Goal: Task Accomplishment & Management: Use online tool/utility

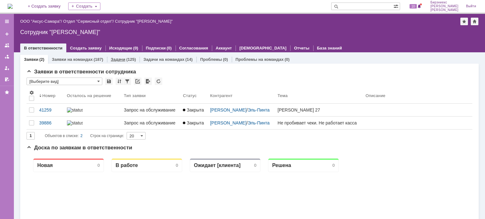
click at [118, 60] on link "Задачи" at bounding box center [118, 59] width 15 height 5
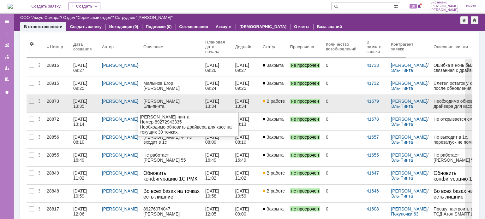
click at [141, 104] on link at bounding box center [172, 104] width 62 height 18
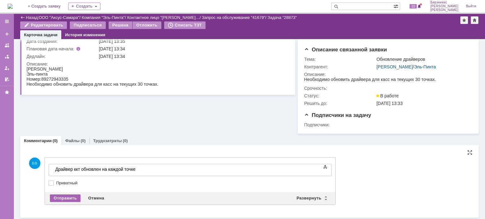
click at [64, 196] on div "Отправить" at bounding box center [65, 199] width 31 height 8
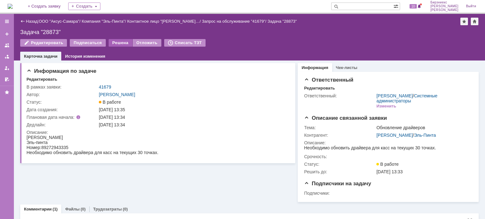
click at [125, 43] on div "Решена" at bounding box center [121, 43] width 24 height 8
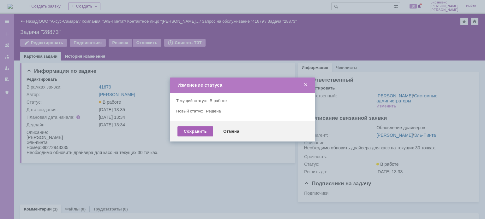
click at [193, 131] on div "Сохранить" at bounding box center [195, 132] width 36 height 10
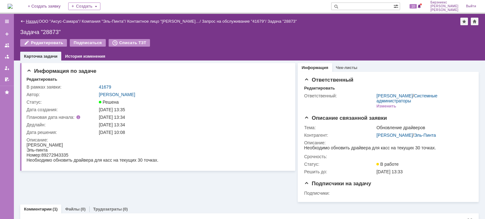
click at [30, 20] on link "Назад" at bounding box center [32, 21] width 12 height 5
